Goal: Task Accomplishment & Management: Use online tool/utility

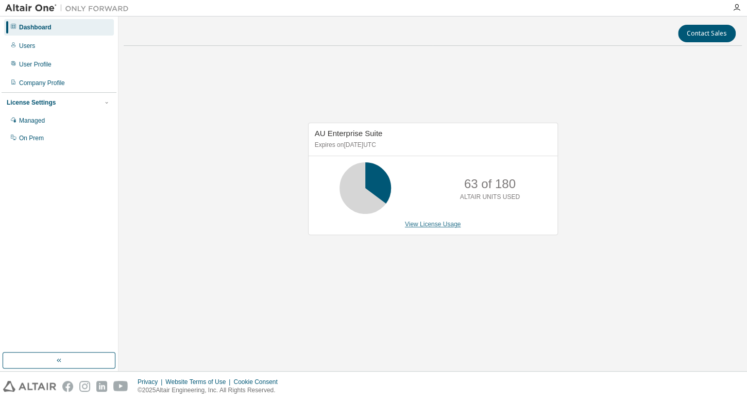
click at [422, 225] on link "View License Usage" at bounding box center [433, 223] width 56 height 7
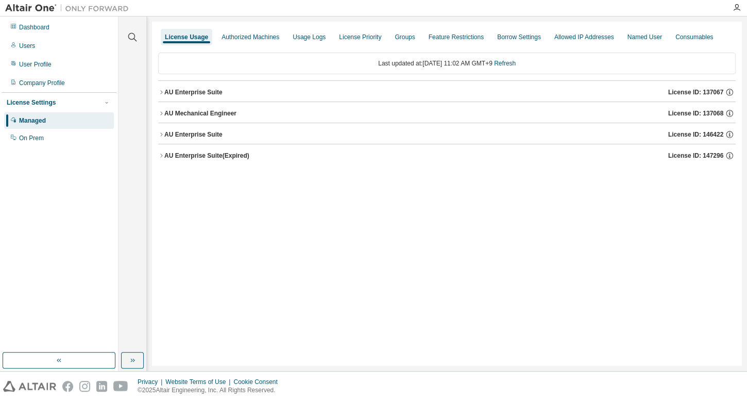
click at [161, 94] on icon "button" at bounding box center [161, 92] width 6 height 6
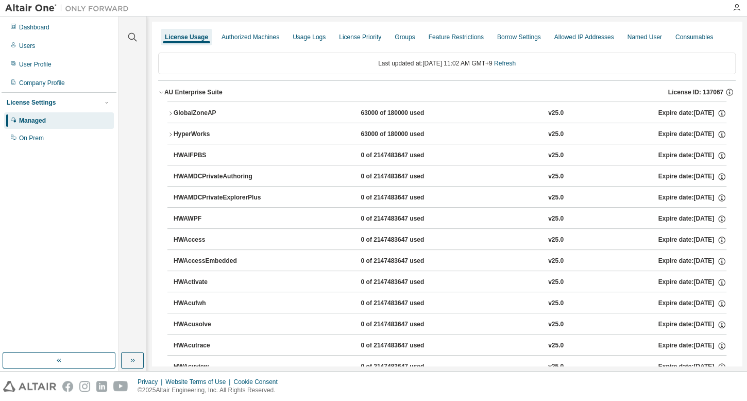
click at [161, 94] on icon "button" at bounding box center [161, 92] width 6 height 6
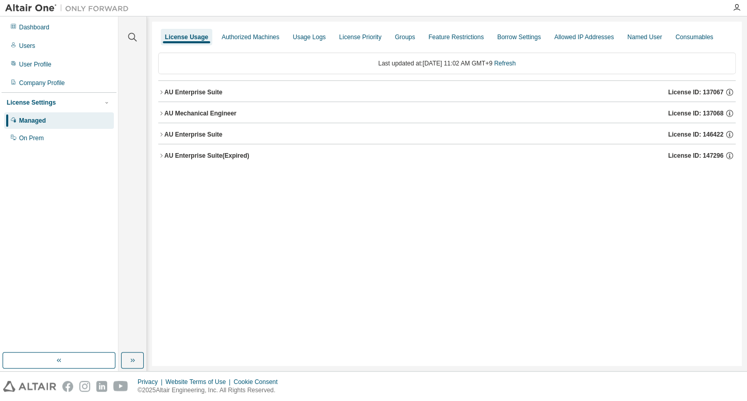
click at [158, 116] on button "AU Mechanical Engineer License ID: 137068" at bounding box center [446, 113] width 577 height 23
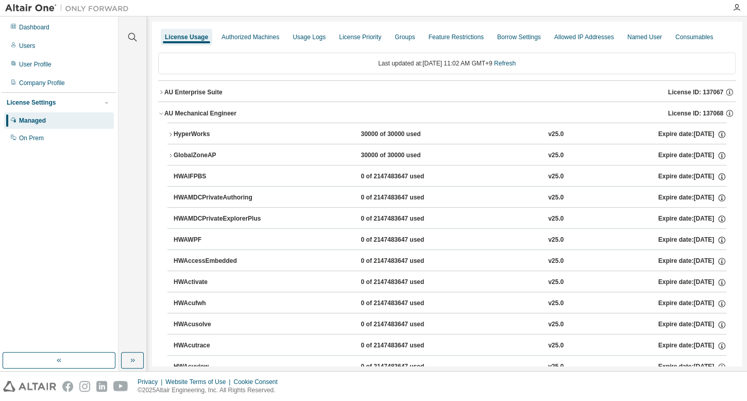
click at [169, 131] on icon "button" at bounding box center [170, 134] width 6 height 6
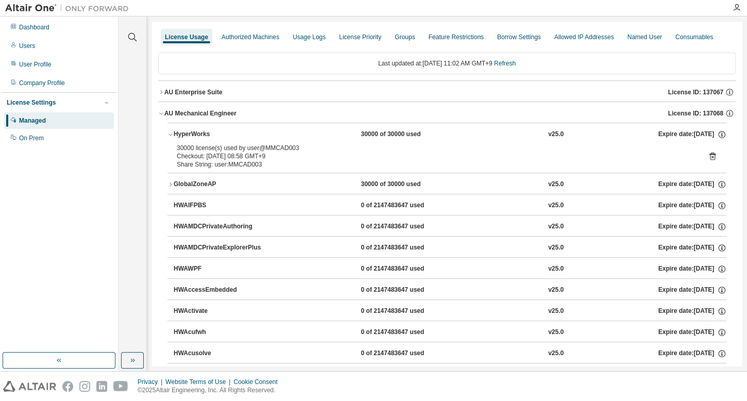
click at [169, 131] on icon "button" at bounding box center [170, 134] width 6 height 6
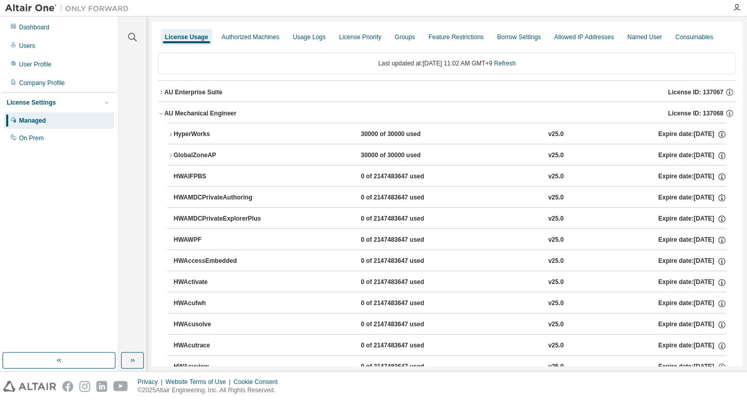
click at [159, 111] on icon "button" at bounding box center [161, 113] width 6 height 6
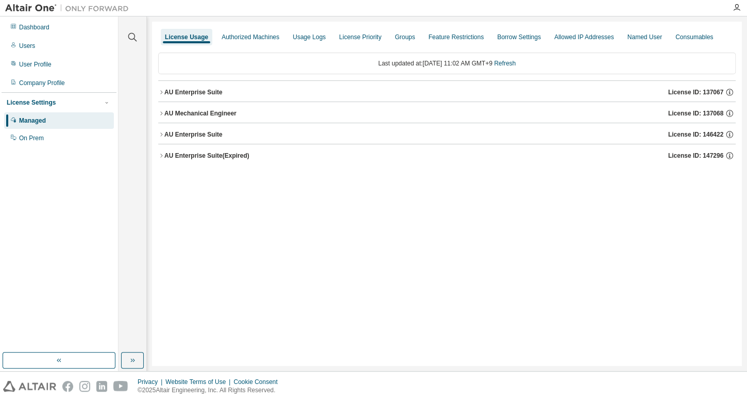
click at [163, 134] on icon "button" at bounding box center [161, 134] width 6 height 6
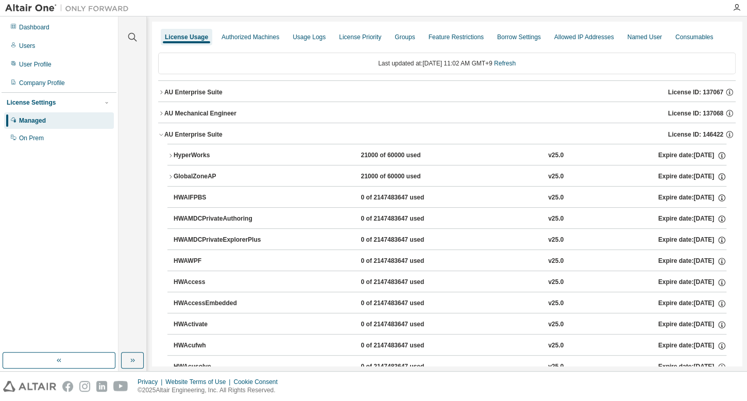
click at [169, 152] on icon "button" at bounding box center [170, 155] width 6 height 6
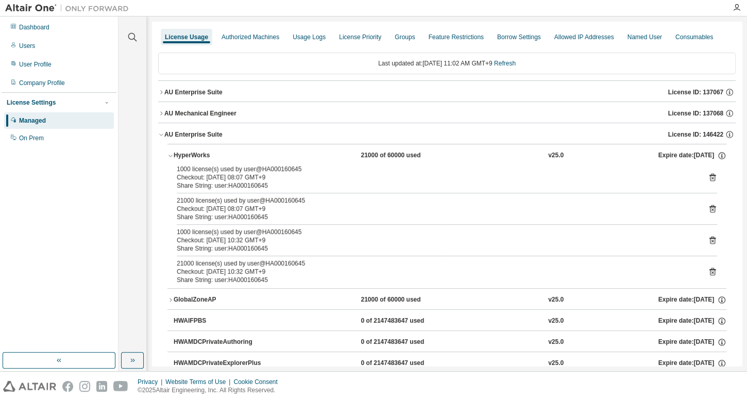
click at [169, 152] on icon "button" at bounding box center [170, 155] width 6 height 6
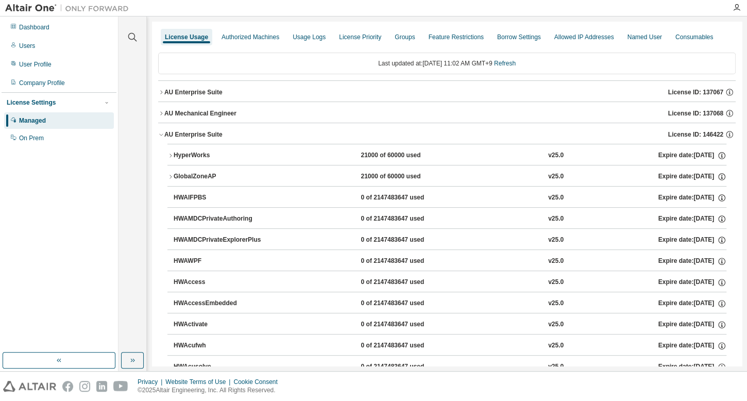
click at [160, 134] on icon "button" at bounding box center [161, 134] width 6 height 6
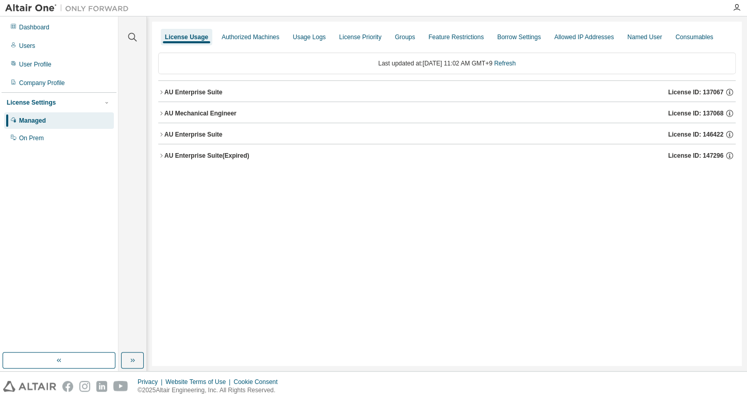
click at [161, 154] on icon "button" at bounding box center [161, 156] width 2 height 4
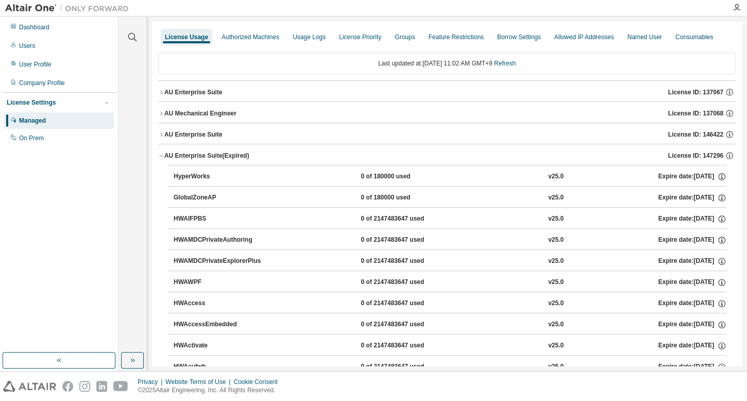
click at [161, 153] on icon "button" at bounding box center [161, 155] width 6 height 6
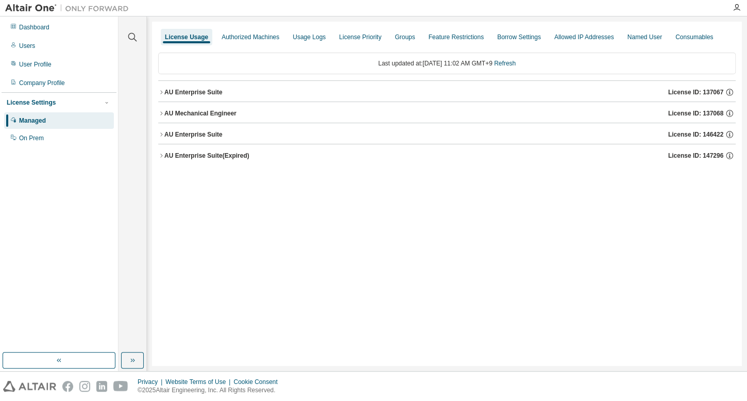
click at [165, 92] on div "AU Enterprise Suite" at bounding box center [193, 92] width 58 height 8
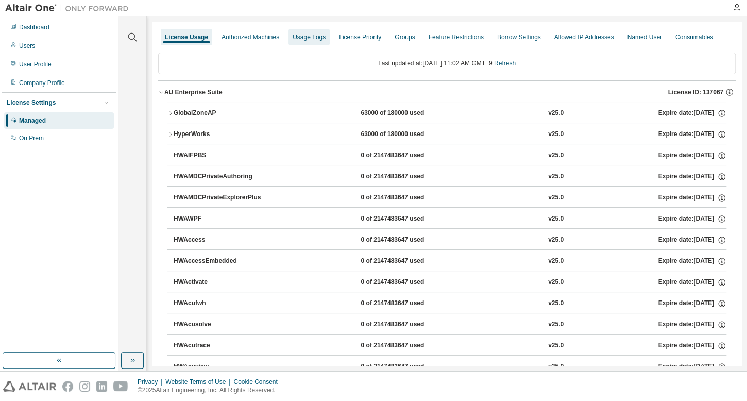
click at [297, 40] on div "Usage Logs" at bounding box center [309, 37] width 33 height 8
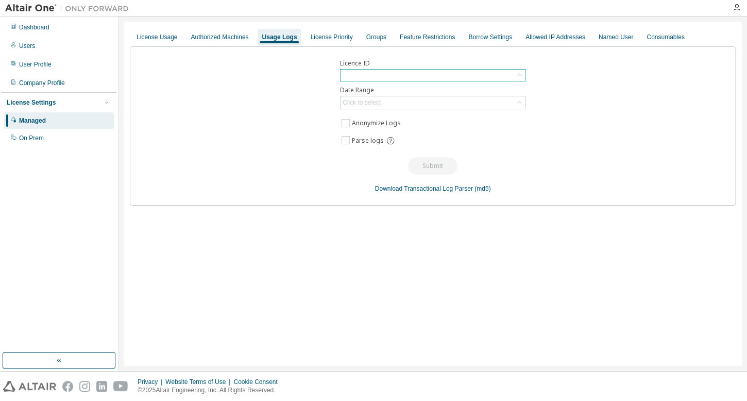
click at [362, 77] on div at bounding box center [432, 75] width 184 height 11
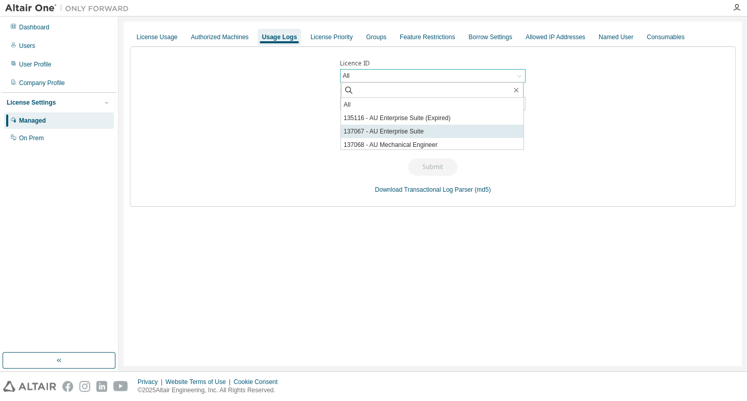
click at [394, 130] on li "137067 - AU Enterprise Suite" at bounding box center [432, 131] width 182 height 13
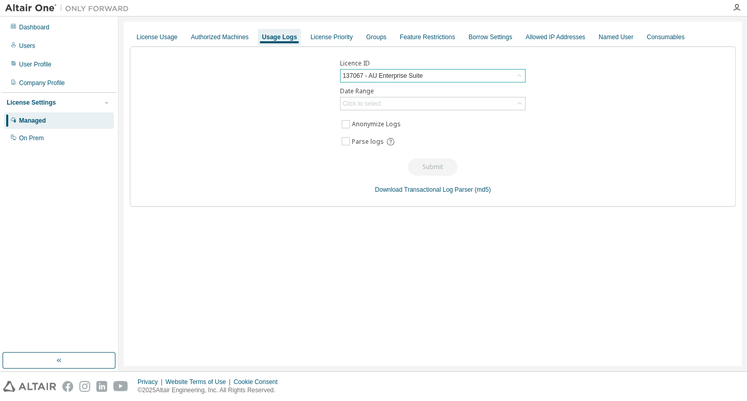
drag, startPoint x: 299, startPoint y: 142, endPoint x: 304, endPoint y: 139, distance: 6.7
click at [300, 143] on div "Licence ID 137067 - AU Enterprise Suite Date Range Click to select Anonymize Lo…" at bounding box center [433, 126] width 606 height 160
click at [409, 104] on div "Click to select" at bounding box center [432, 103] width 184 height 12
click at [404, 146] on li "Year to date" at bounding box center [432, 145] width 182 height 13
click at [342, 185] on div "Licence ID 137067 - AU Enterprise Suite Date Range Year to date Anonymize Logs …" at bounding box center [433, 126] width 606 height 160
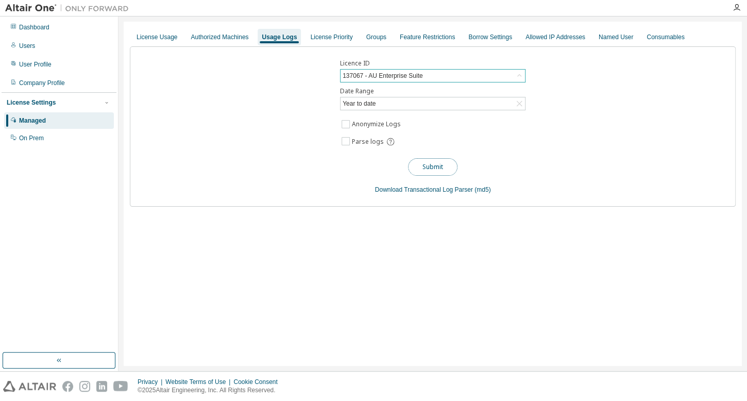
click at [433, 165] on button "Submit" at bounding box center [432, 167] width 49 height 18
